Goal: Check status: Check status

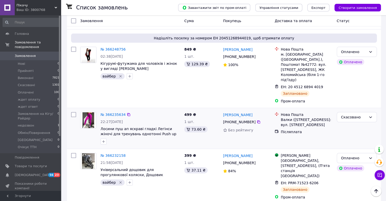
scroll to position [102, 0]
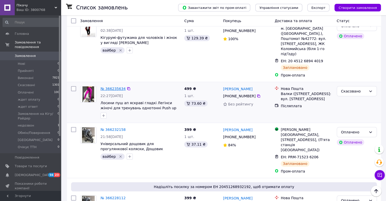
click at [111, 87] on link "№ 366235634" at bounding box center [113, 89] width 25 height 4
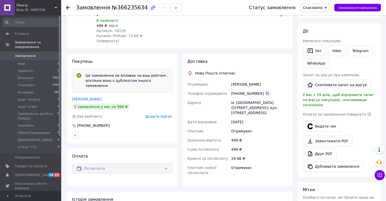
scroll to position [127, 0]
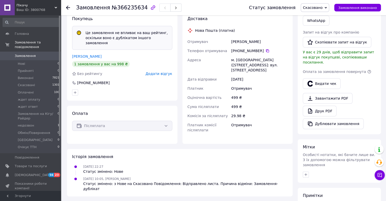
click at [33, 54] on span "Замовлення" at bounding box center [25, 56] width 21 height 5
